Goal: Task Accomplishment & Management: Manage account settings

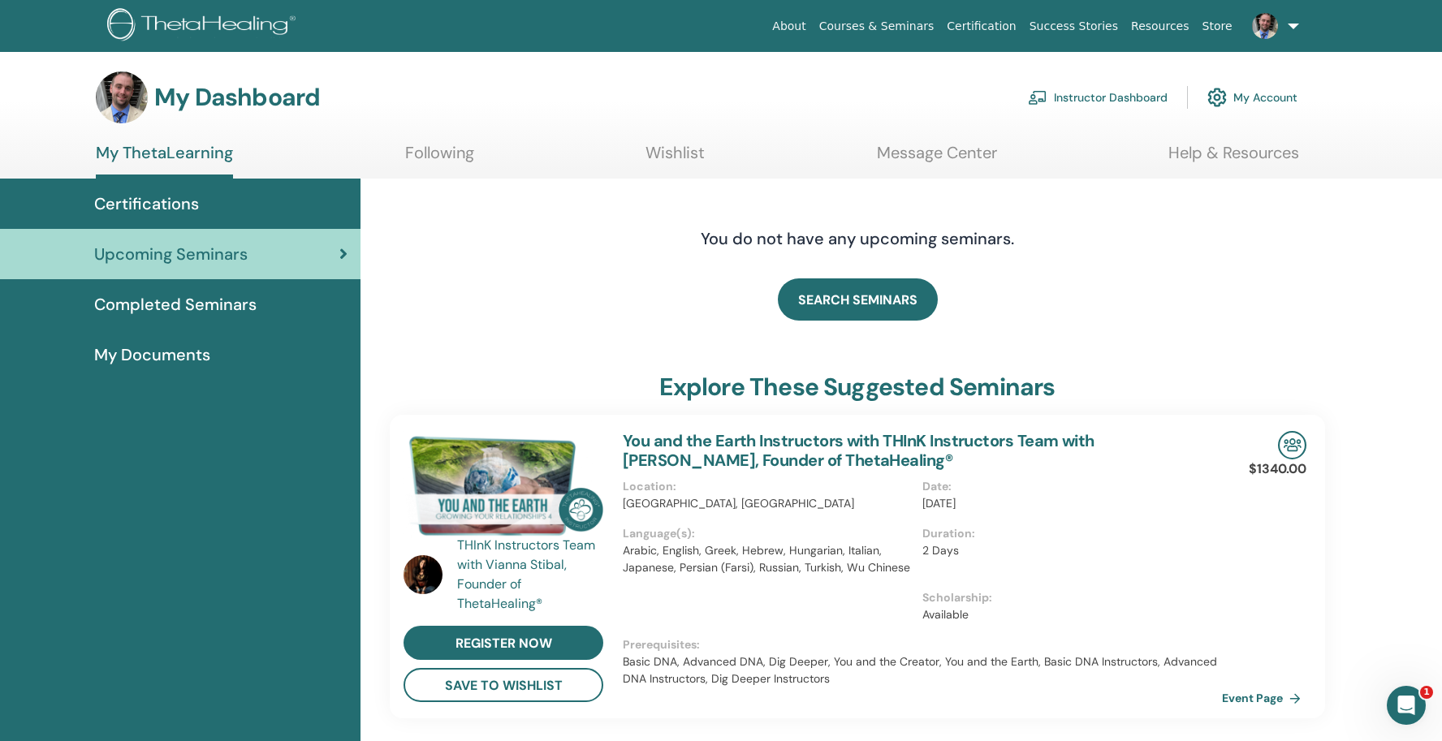
click at [1130, 92] on link "Instructor Dashboard" at bounding box center [1098, 98] width 140 height 36
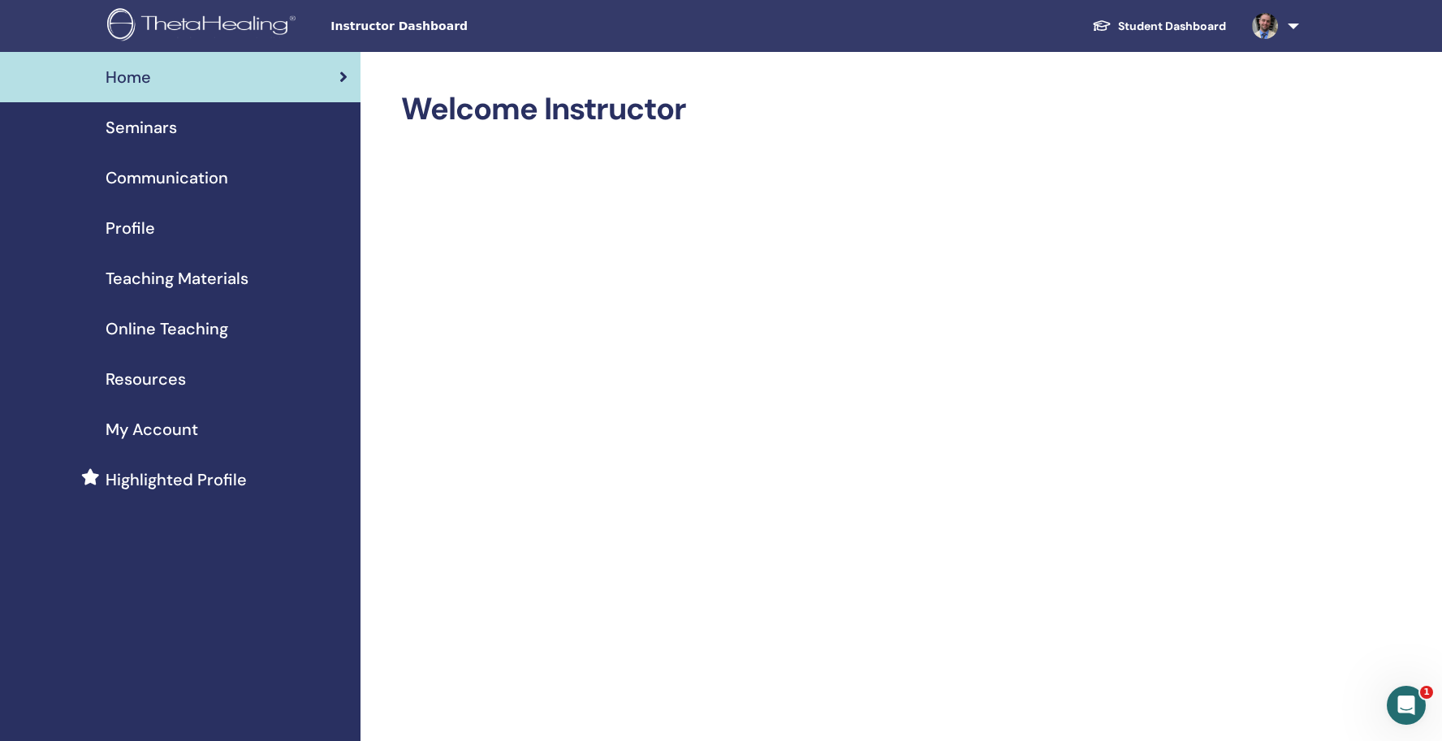
click at [1288, 28] on link at bounding box center [1272, 26] width 67 height 52
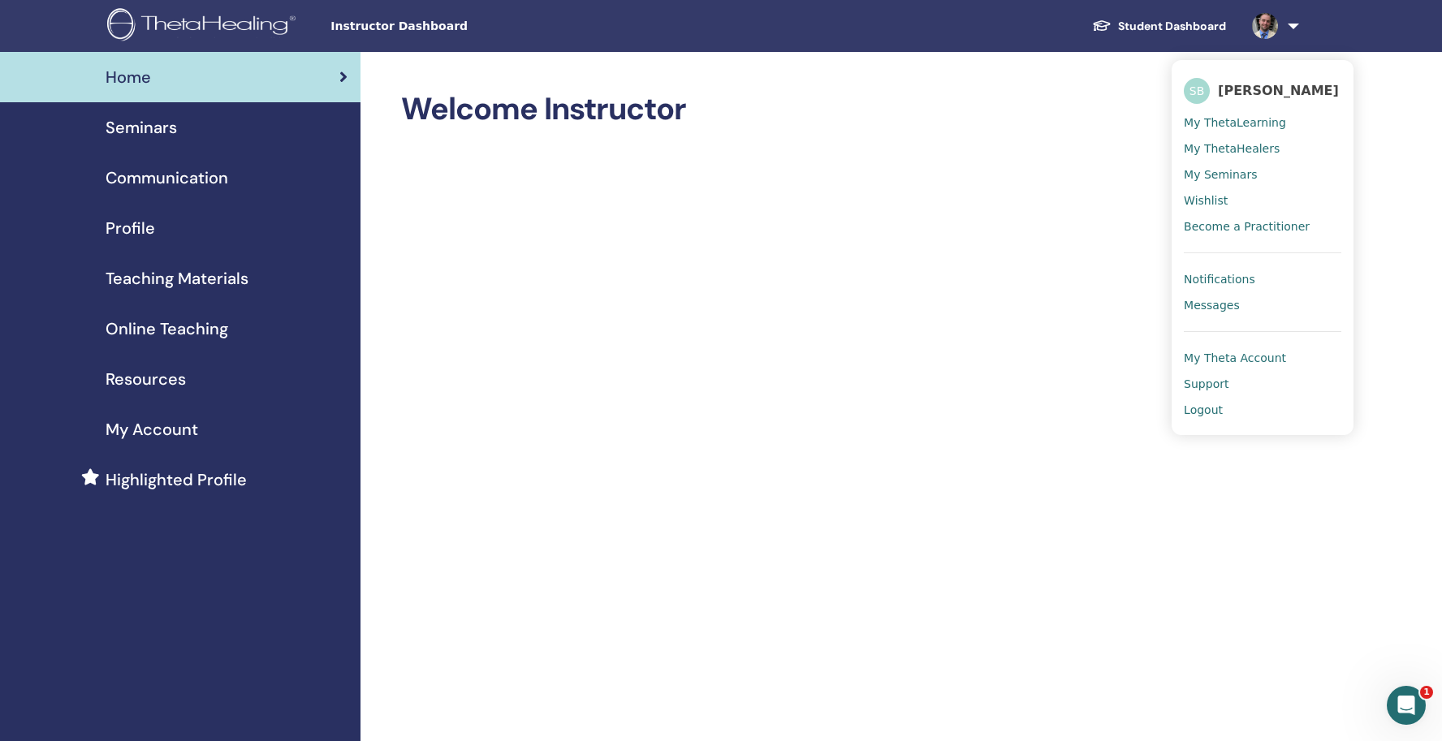
click at [1253, 122] on span "My ThetaLearning" at bounding box center [1235, 122] width 102 height 15
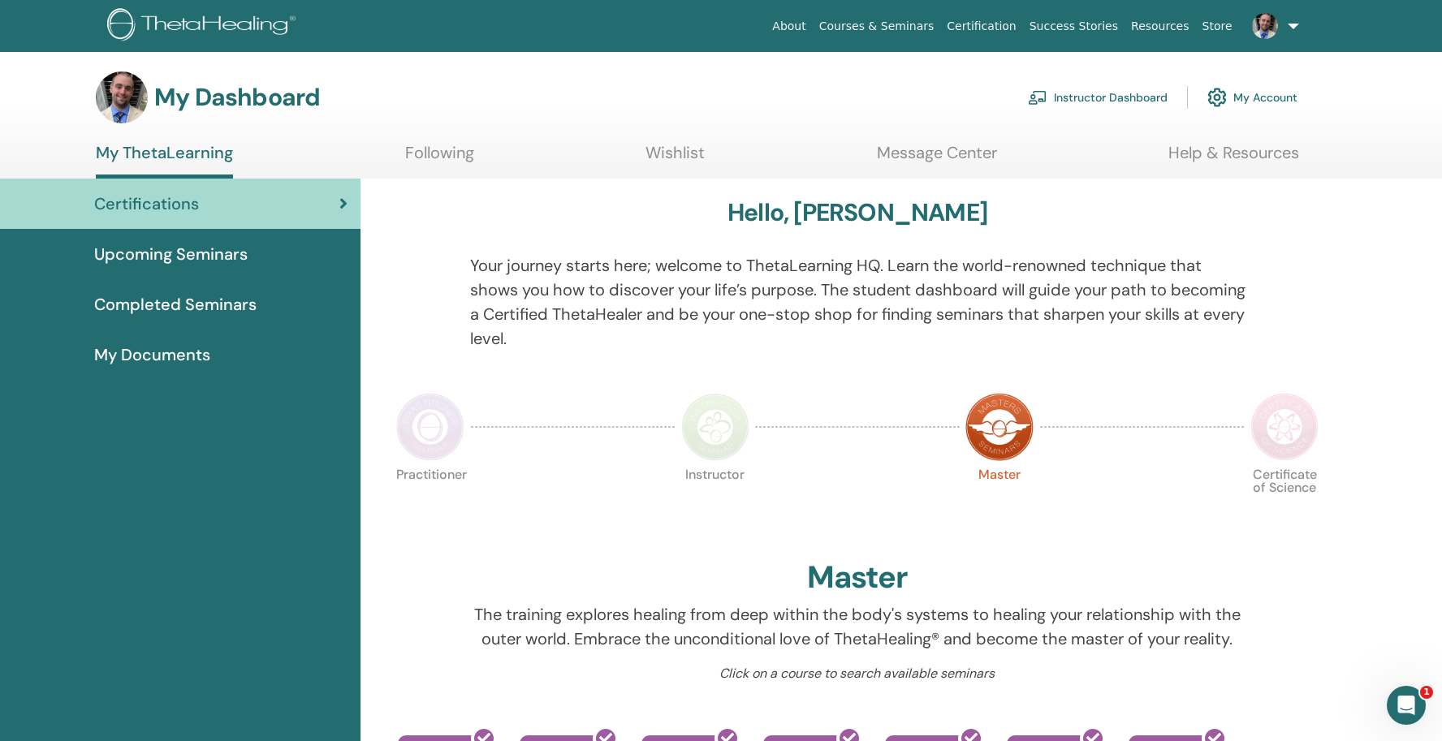
click at [1100, 102] on link "Instructor Dashboard" at bounding box center [1098, 98] width 140 height 36
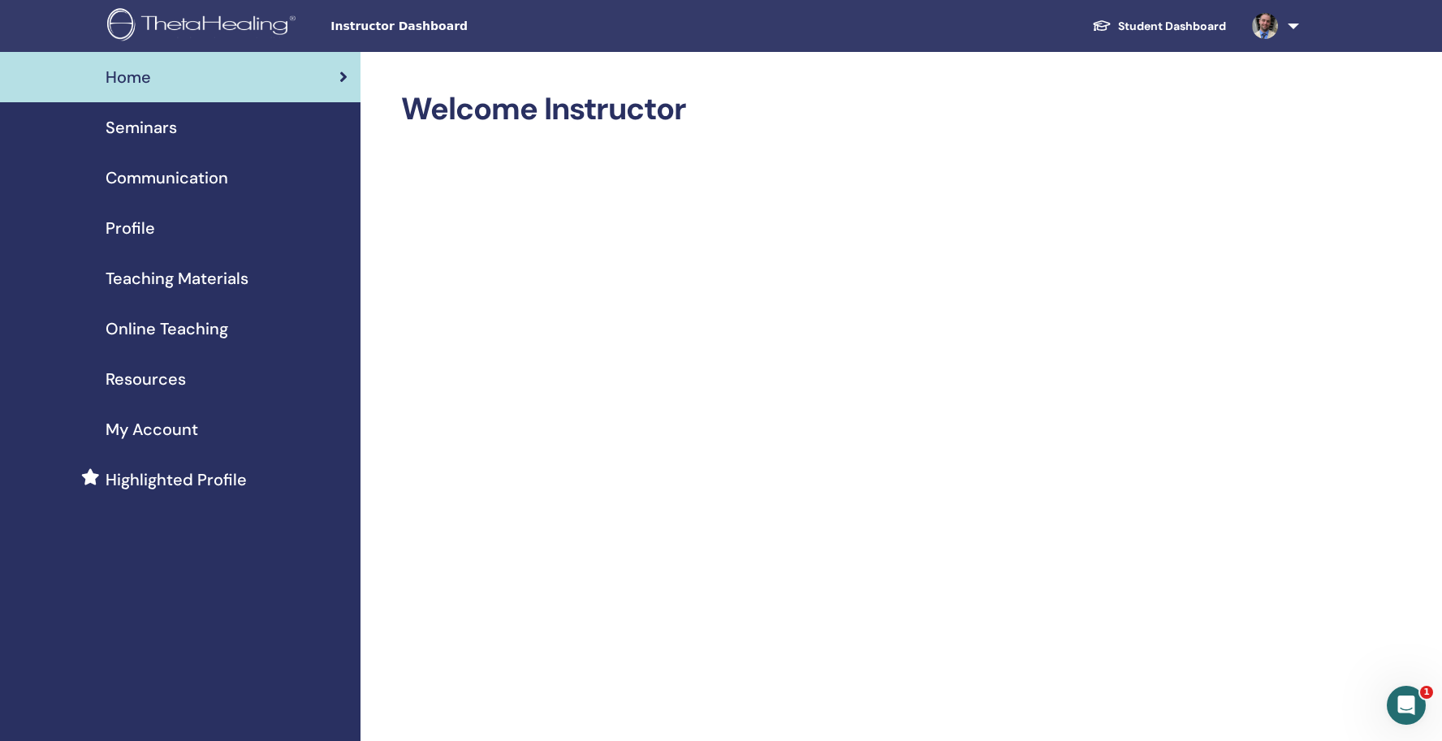
click at [173, 140] on link "Seminars" at bounding box center [180, 127] width 361 height 50
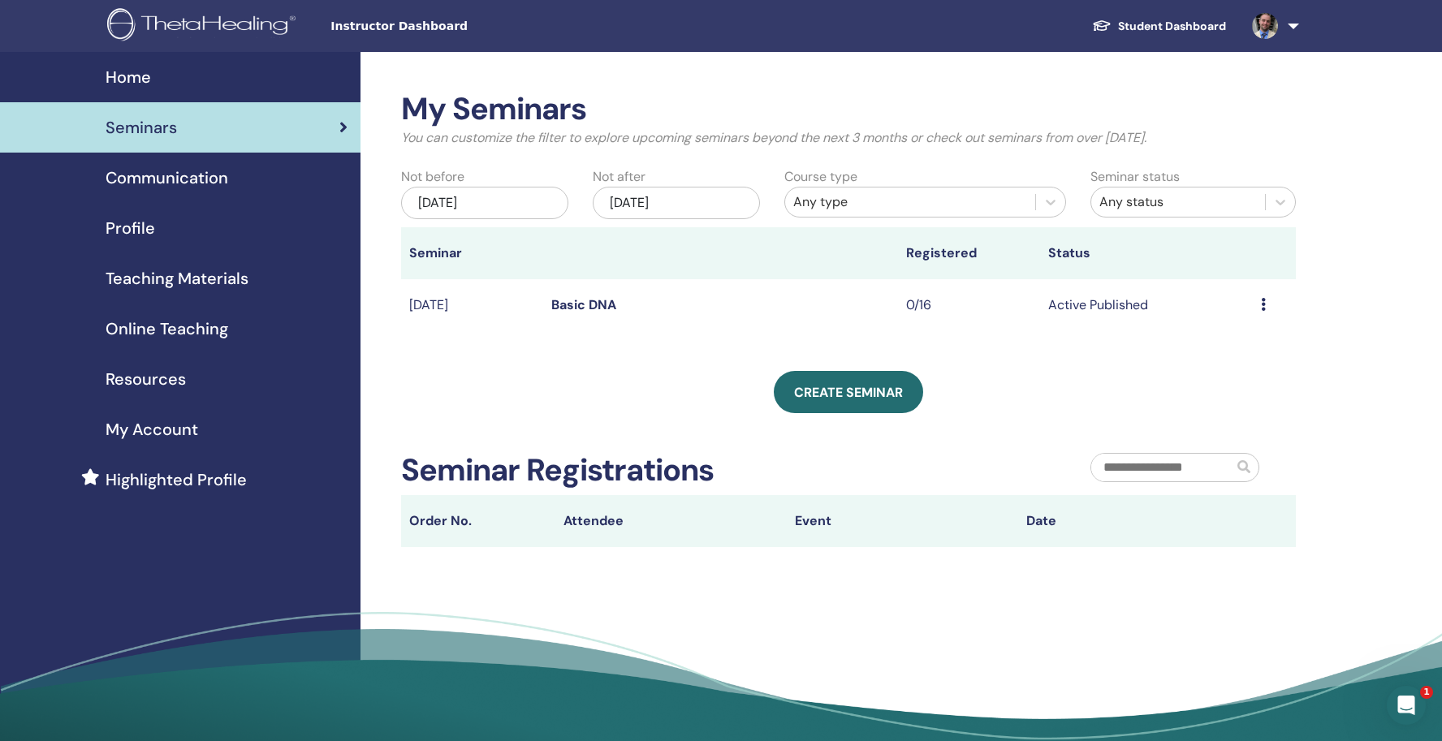
click at [1264, 306] on icon at bounding box center [1263, 304] width 5 height 13
click at [1049, 387] on div "Create seminar" at bounding box center [848, 392] width 895 height 42
click at [588, 303] on link "Basic DNA" at bounding box center [583, 304] width 65 height 17
